Goal: Navigation & Orientation: Find specific page/section

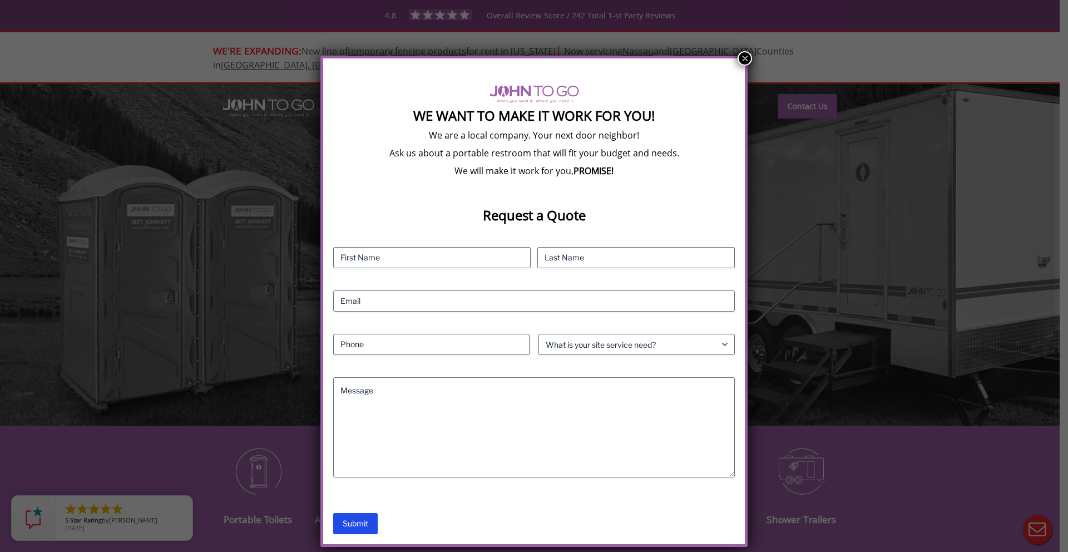
click at [743, 60] on button "×" at bounding box center [745, 58] width 14 height 14
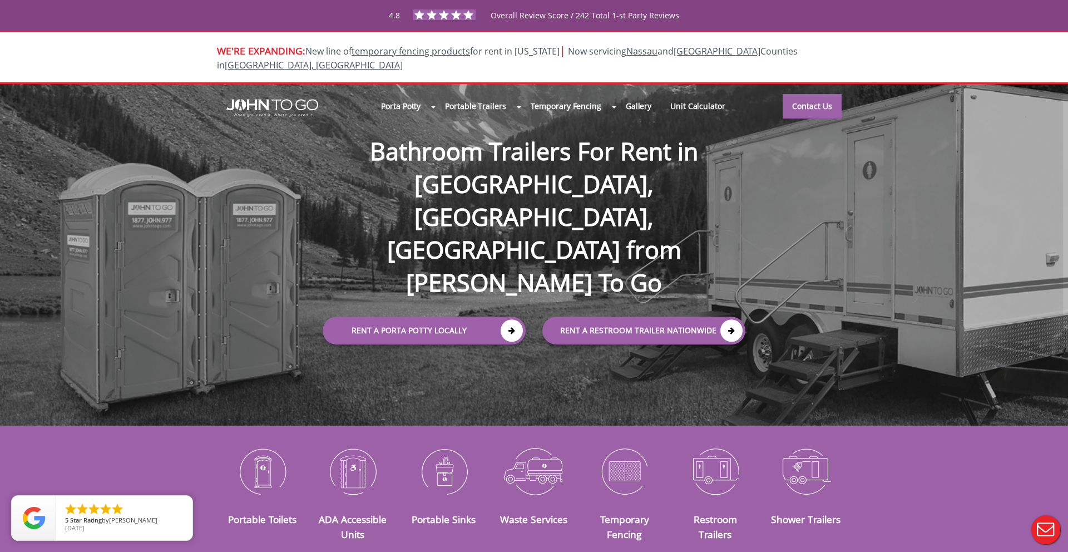
click at [806, 97] on div at bounding box center [534, 276] width 1068 height 552
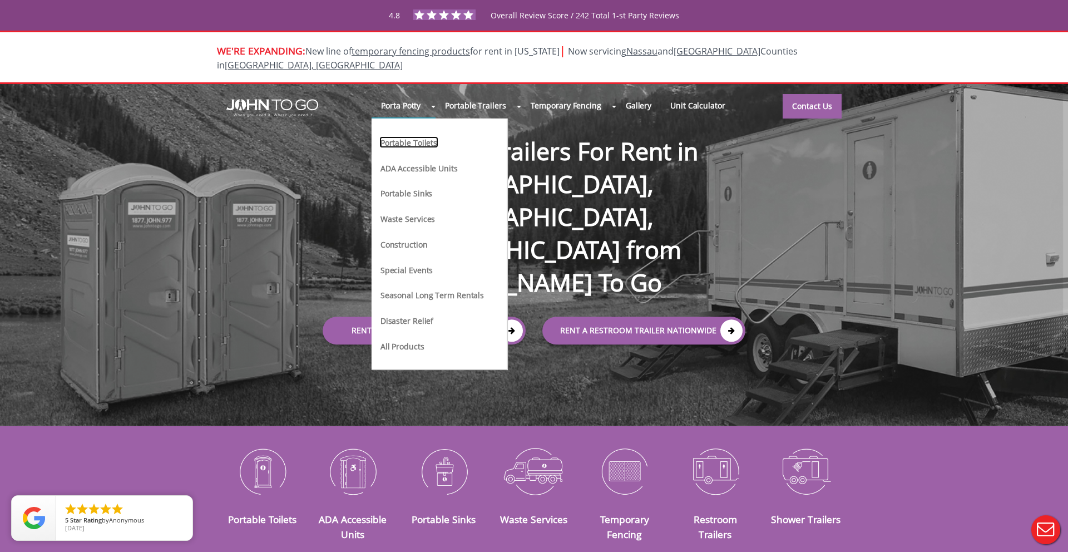
click at [405, 136] on link "Portable Toilets" at bounding box center [408, 142] width 59 height 12
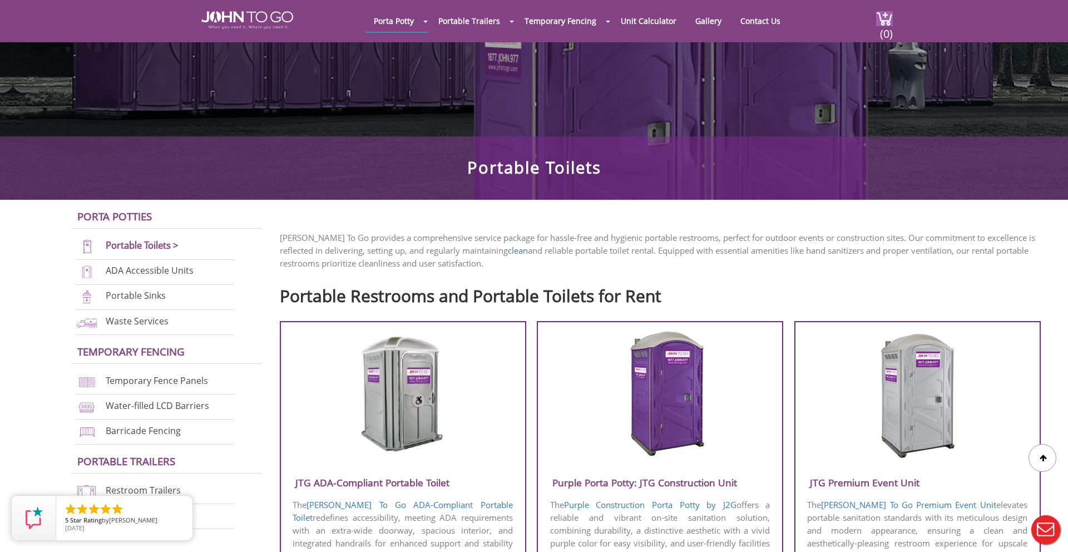
scroll to position [47, 0]
